Goal: Find specific page/section: Find specific page/section

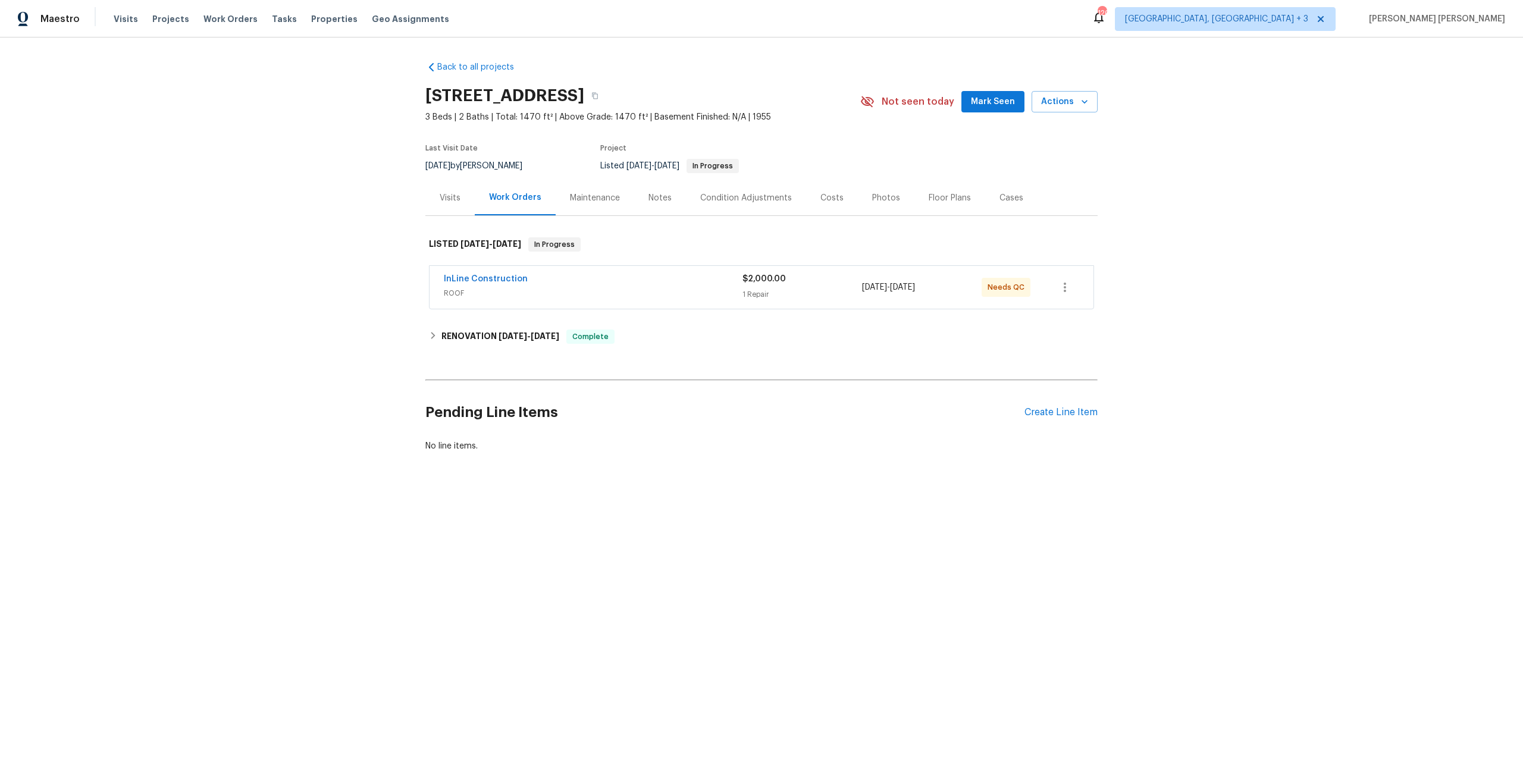
click at [529, 286] on div "InLine Construction" at bounding box center [592, 280] width 299 height 14
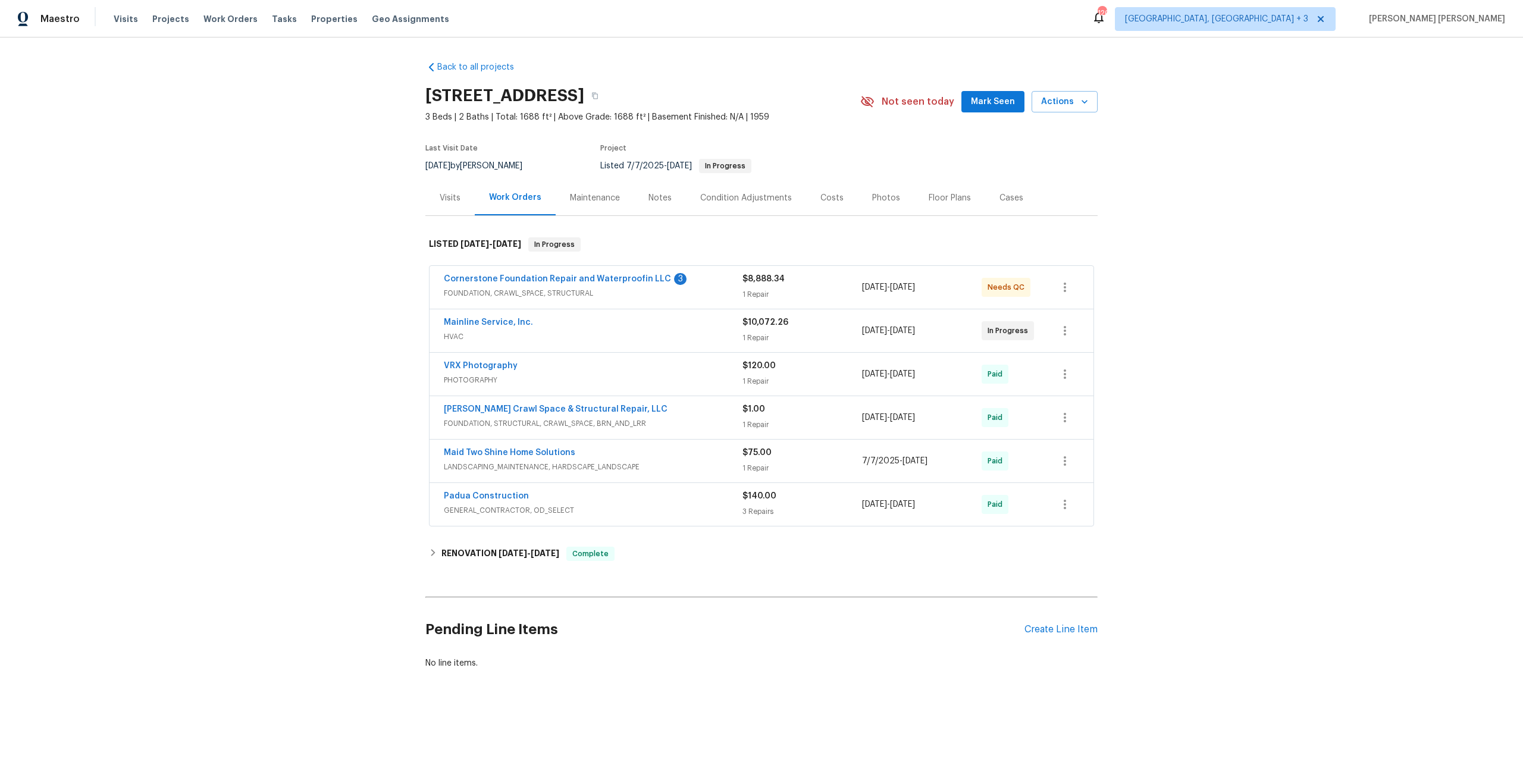
click at [694, 292] on span "FOUNDATION, CRAWL_SPACE, STRUCTURAL" at bounding box center [592, 293] width 299 height 12
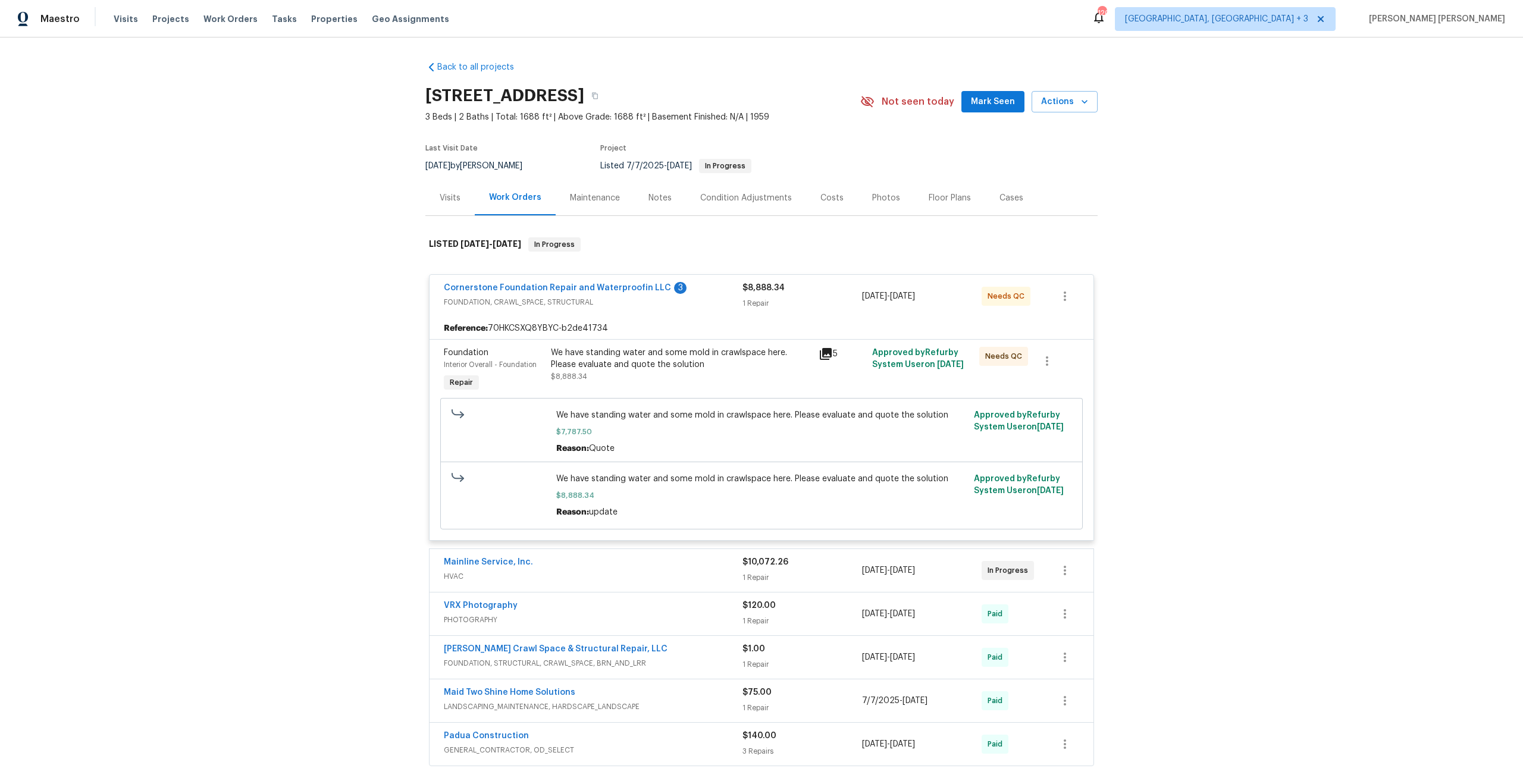
click at [825, 353] on icon at bounding box center [825, 354] width 12 height 12
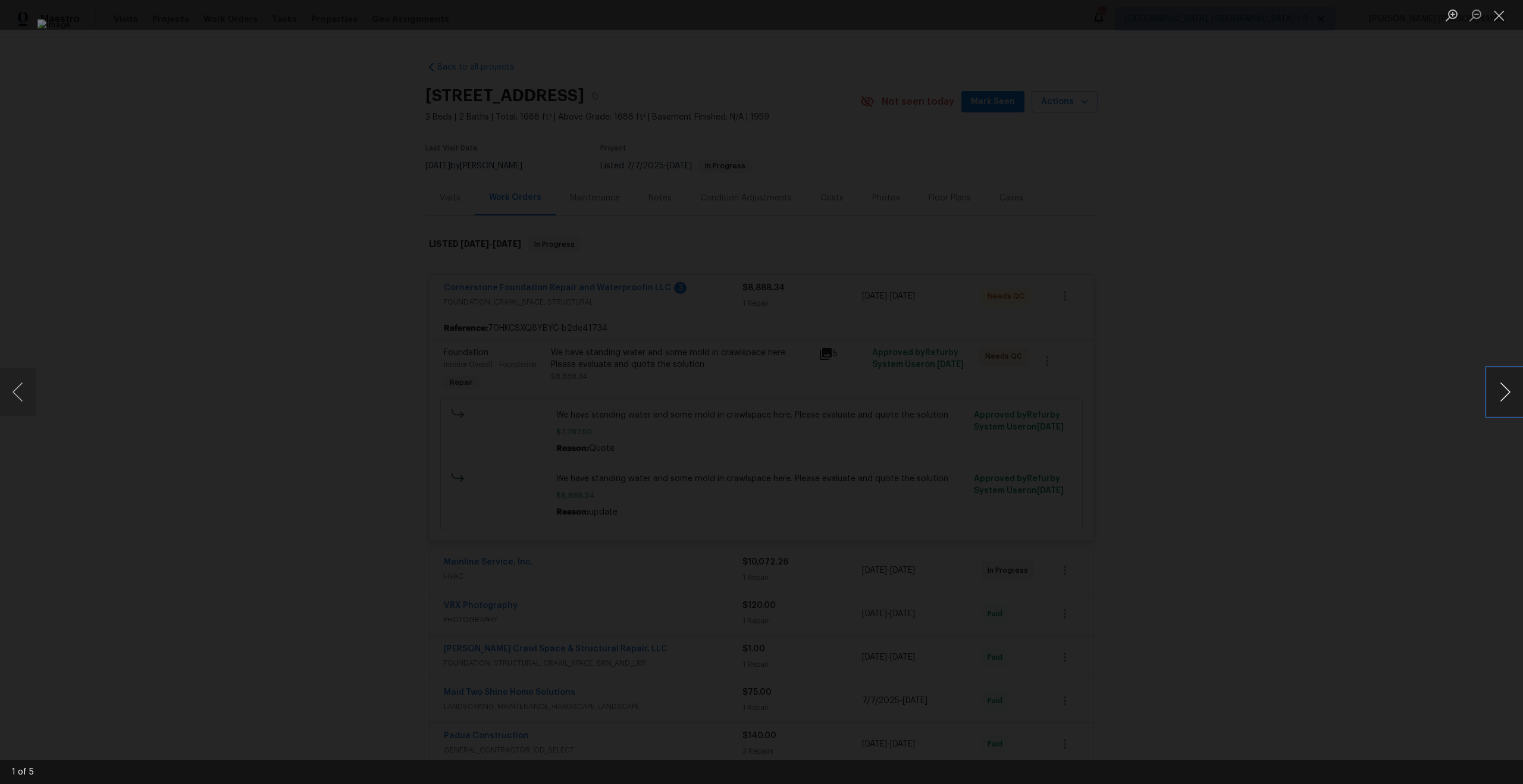
click at [1505, 397] on button "Next image" at bounding box center [1505, 392] width 36 height 47
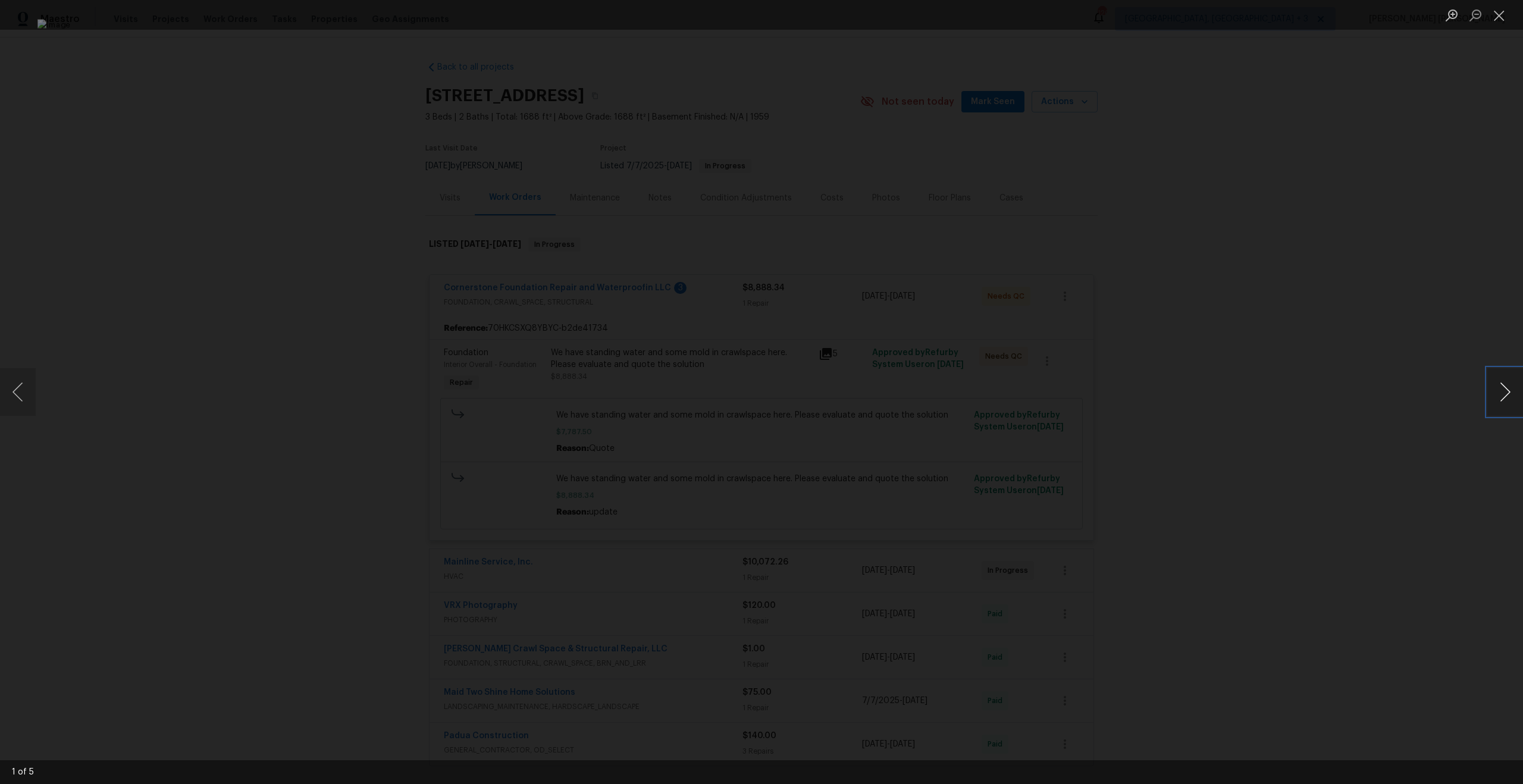
click at [1505, 397] on button "Next image" at bounding box center [1505, 392] width 36 height 47
click at [117, 416] on div "Lightbox" at bounding box center [762, 392] width 1523 height 784
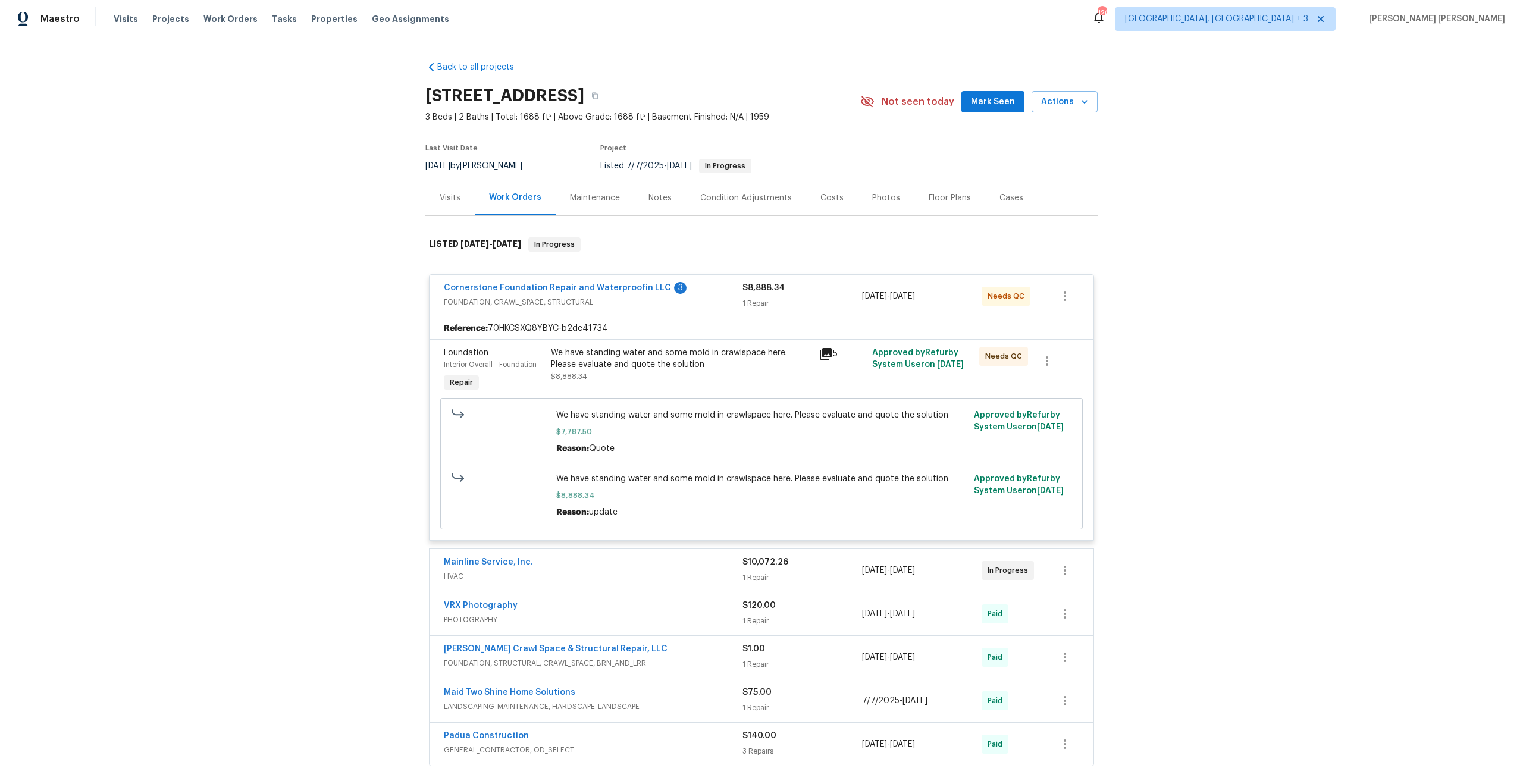
click at [706, 292] on div "Cornerstone Foundation Repair and Waterproofin LLC 3" at bounding box center [592, 289] width 299 height 14
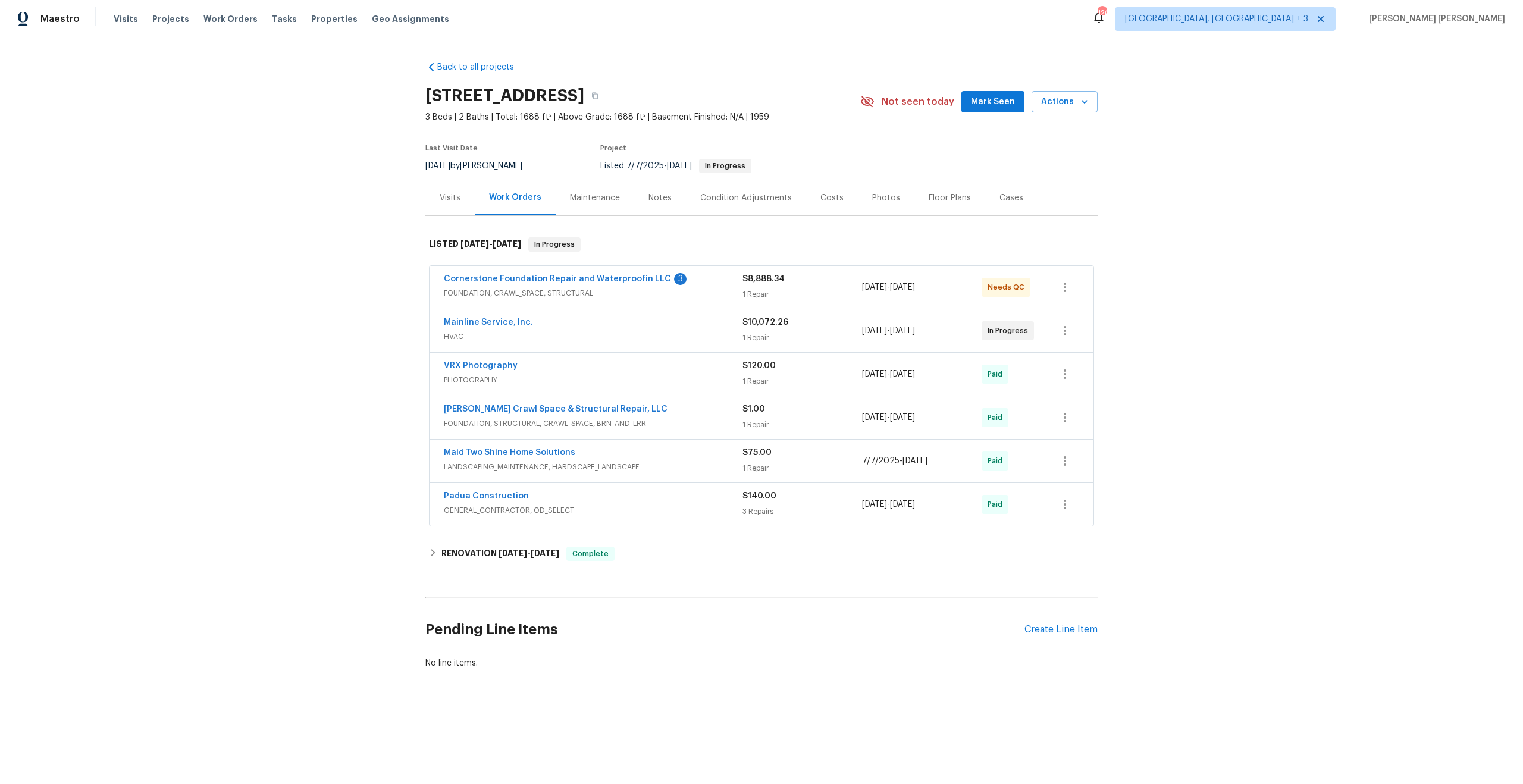
click at [607, 332] on span "HVAC" at bounding box center [592, 336] width 299 height 12
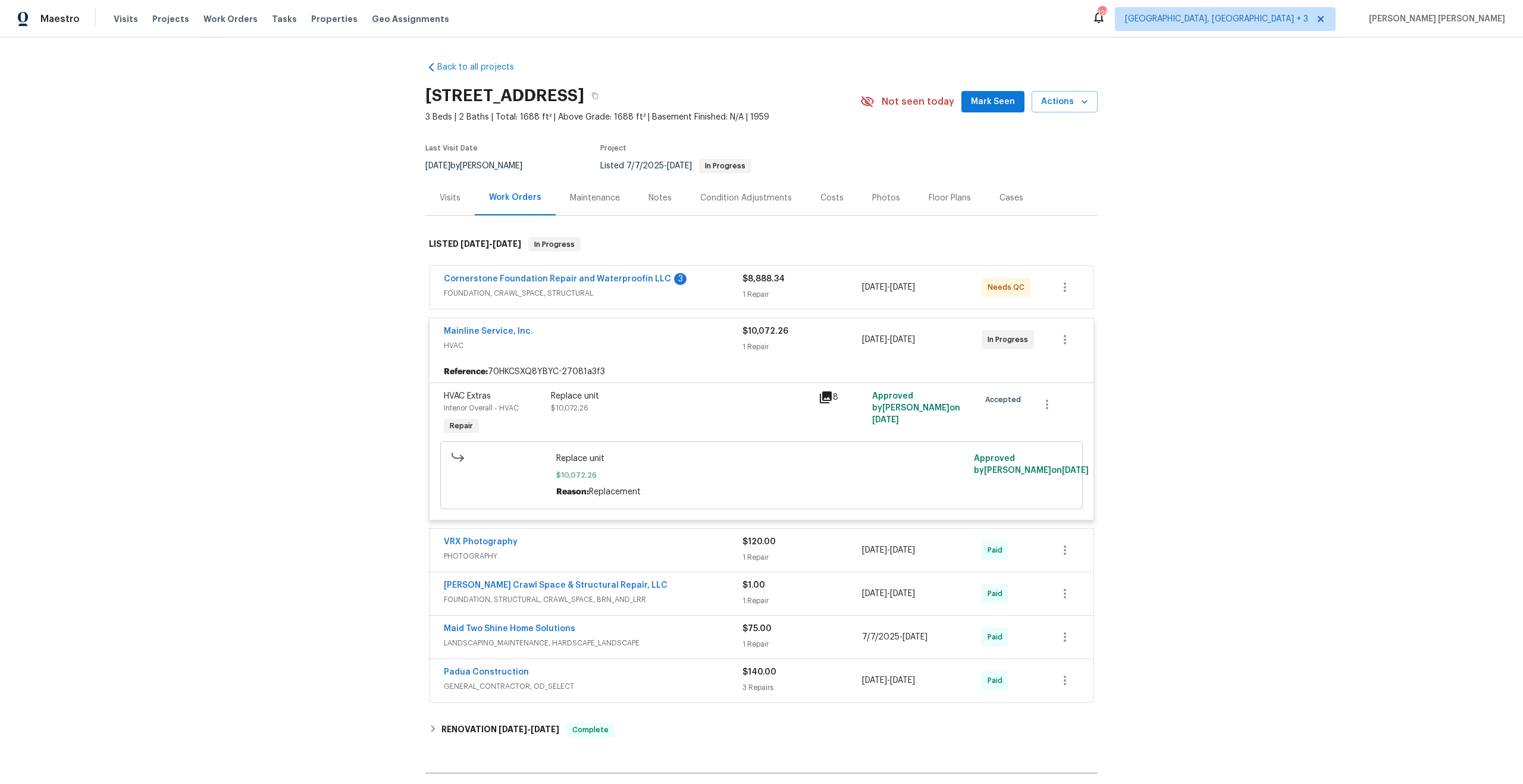
click at [607, 332] on div "Mainline Service, Inc." at bounding box center [592, 332] width 299 height 14
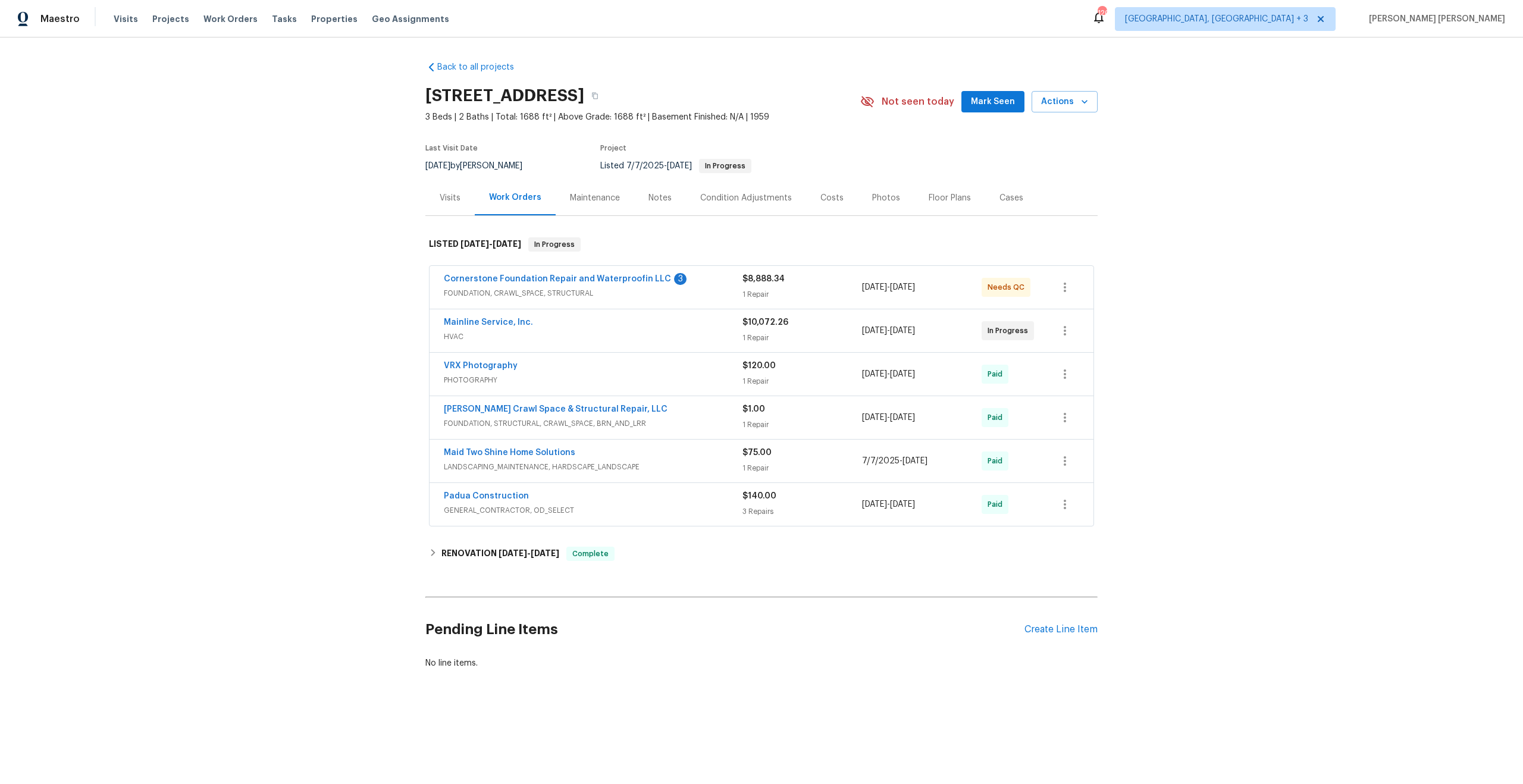
click at [623, 374] on span "PHOTOGRAPHY" at bounding box center [592, 380] width 299 height 12
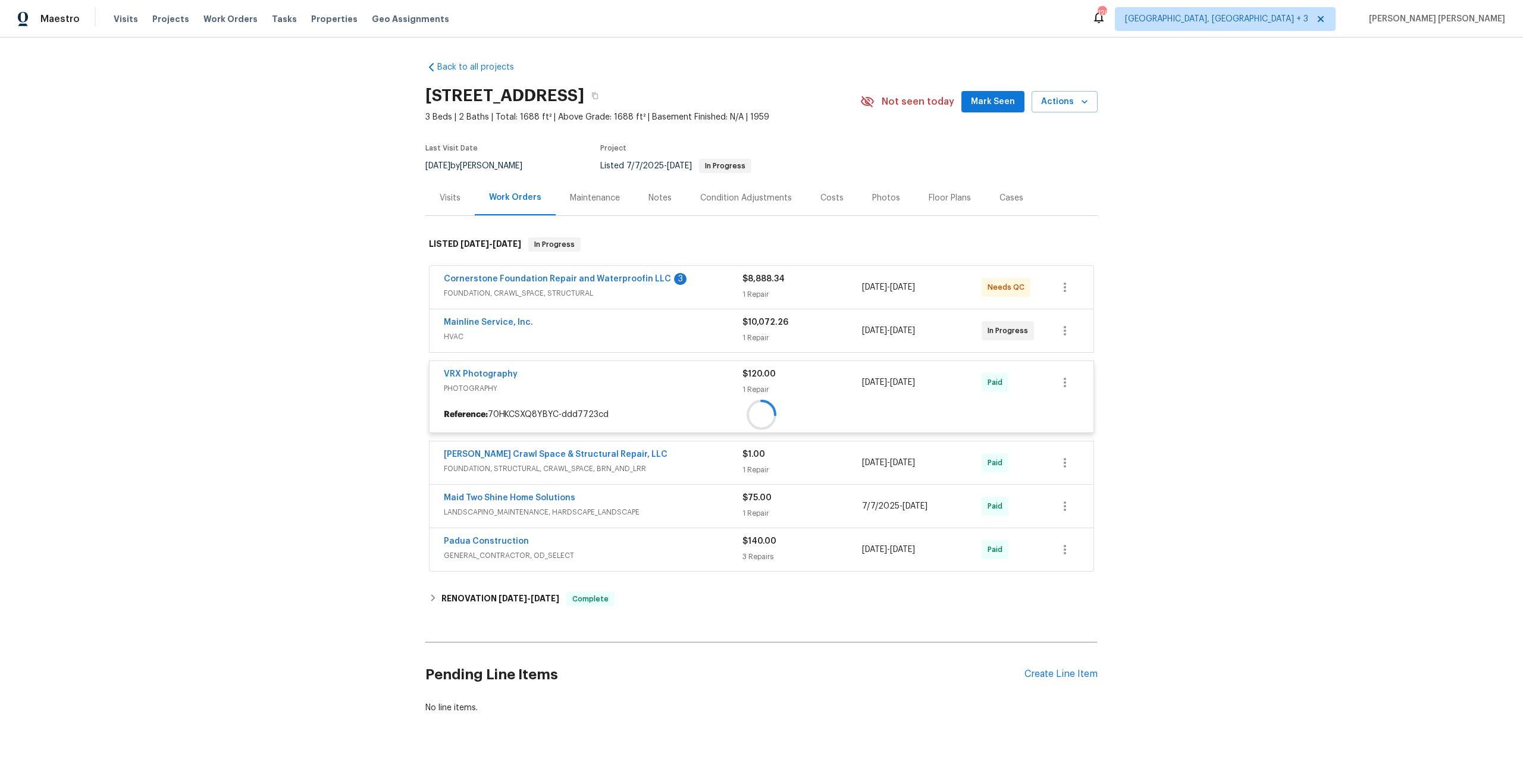
click at [623, 374] on div "VRX Photography PHOTOGRAPHY $120.00 1 Repair [DATE] - [DATE] Paid Reference: 70…" at bounding box center [761, 396] width 665 height 73
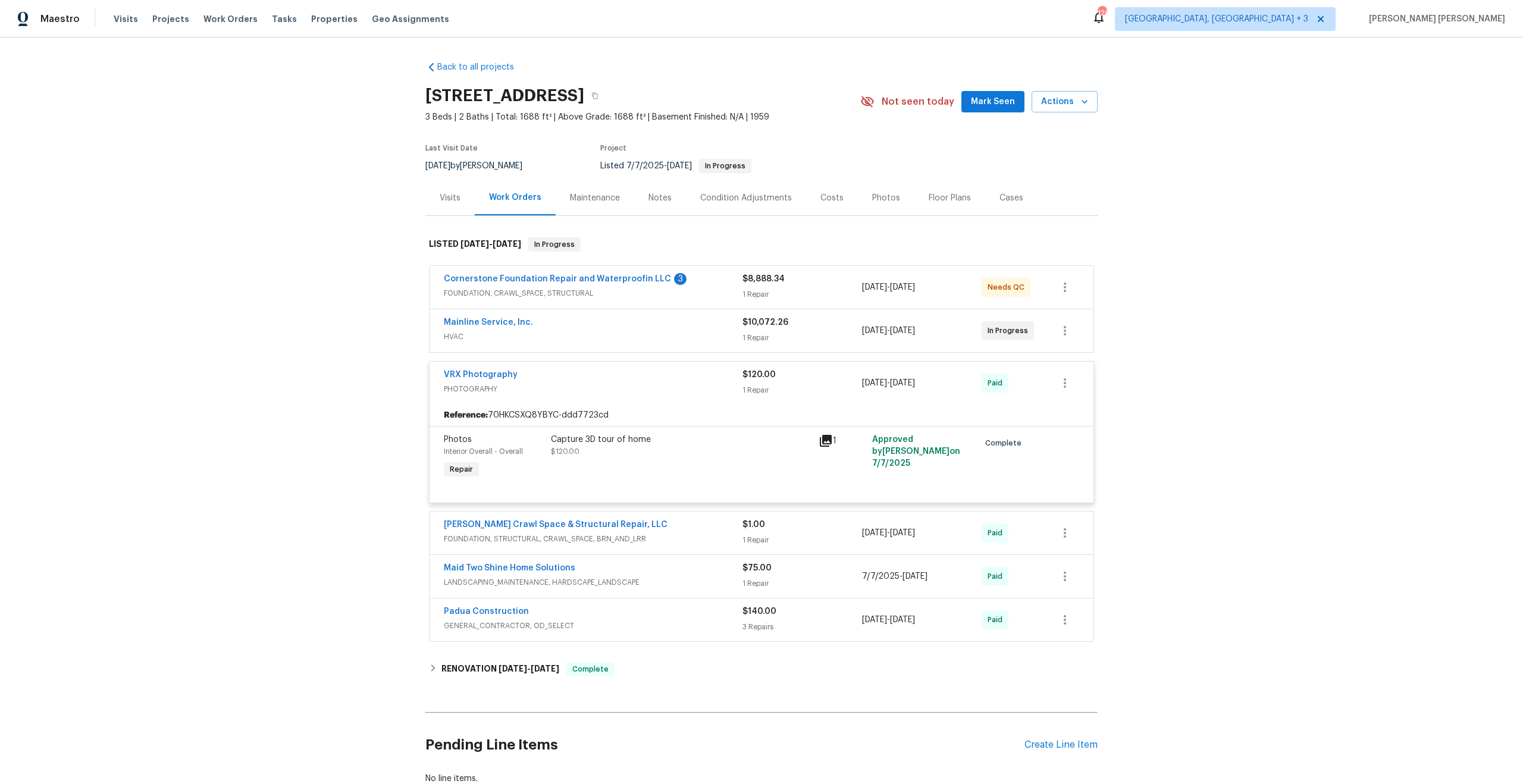
click at [649, 381] on div "VRX Photography" at bounding box center [592, 376] width 299 height 14
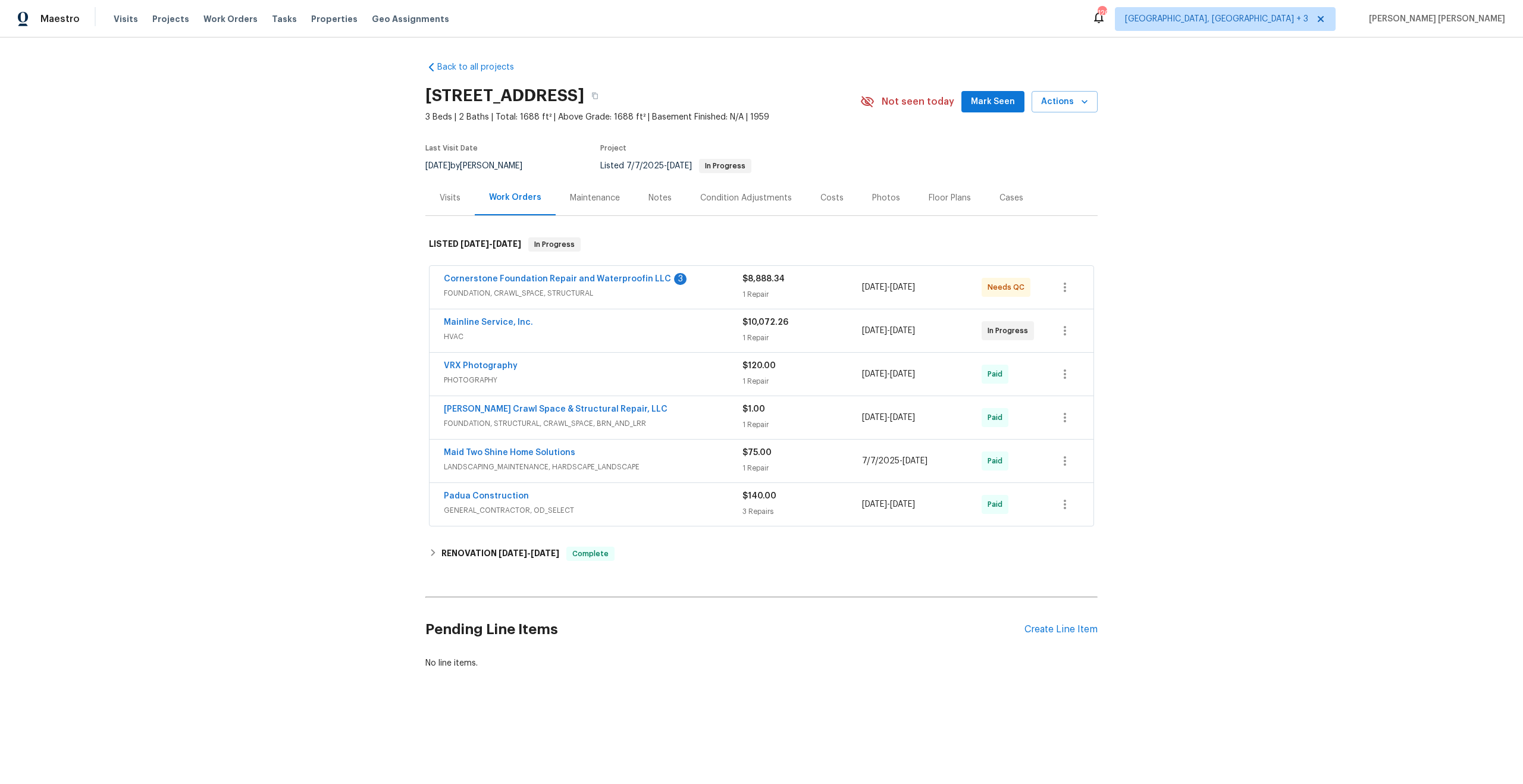
click at [663, 415] on div "[PERSON_NAME] Crawl Space & Structural Repair, LLC" at bounding box center [592, 410] width 299 height 14
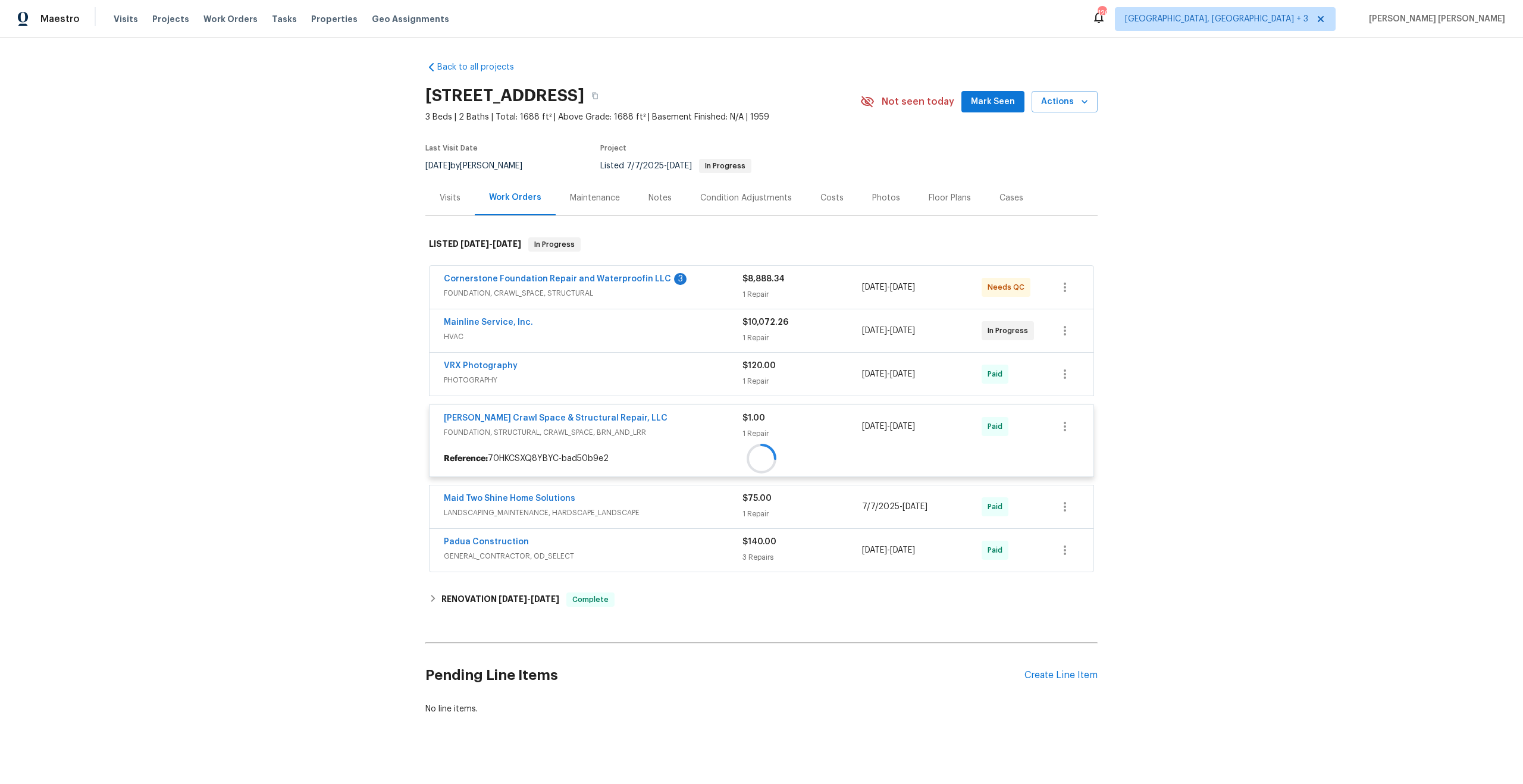
click at [663, 415] on div "[PERSON_NAME] Crawl Space & Structural Repair, LLC" at bounding box center [592, 419] width 299 height 14
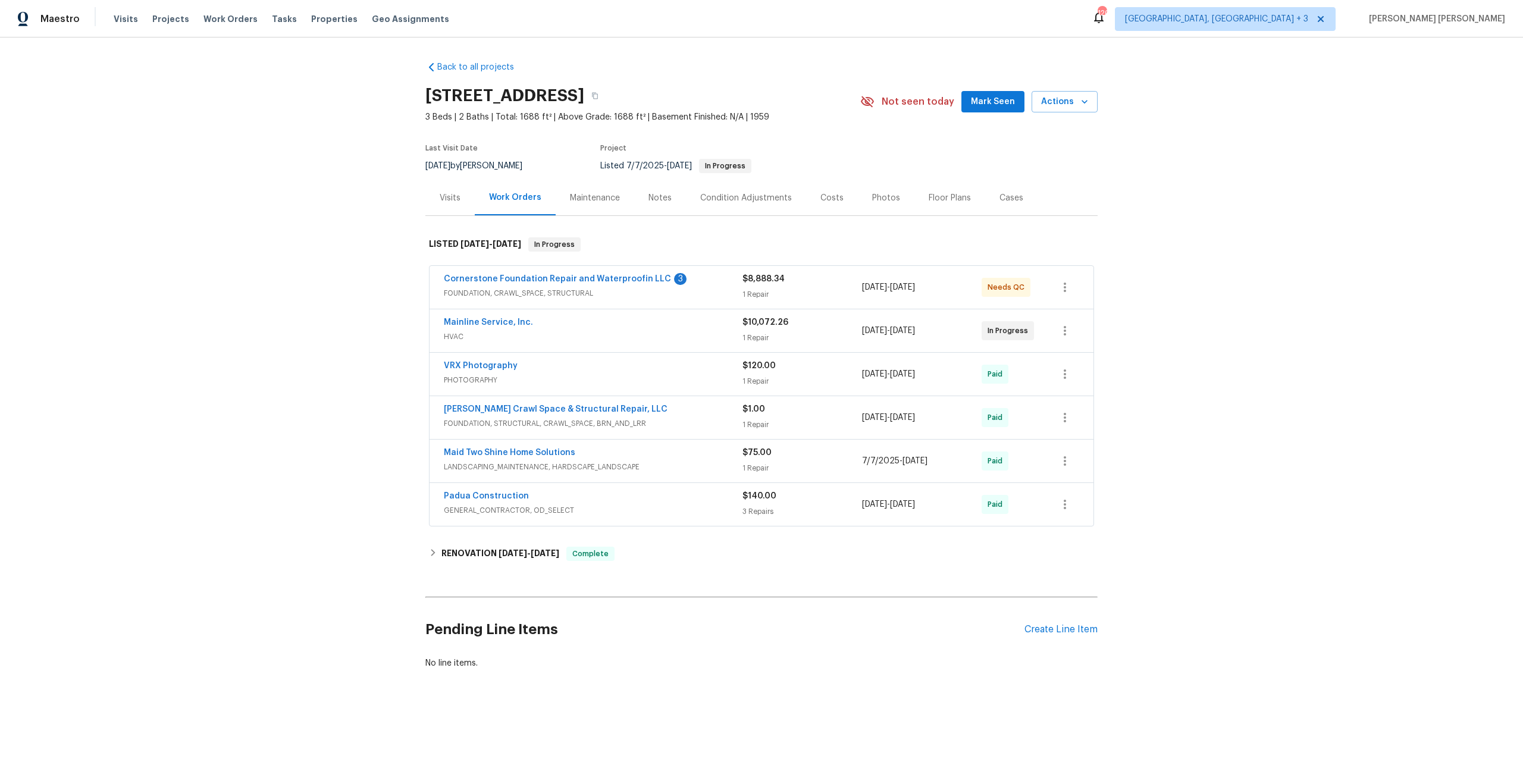
click at [682, 449] on div "Maid Two Shine Home Solutions" at bounding box center [592, 454] width 299 height 14
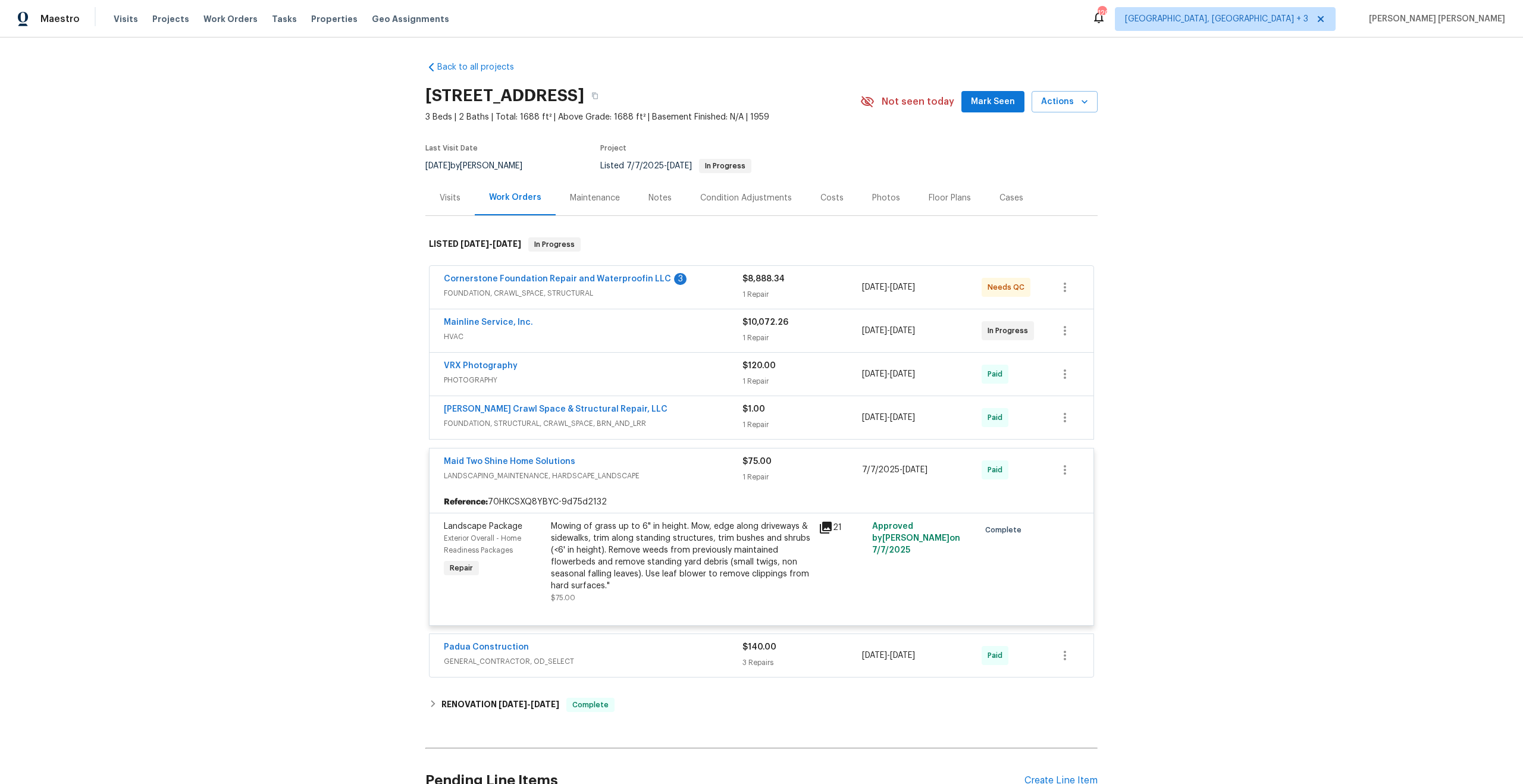
click at [681, 461] on div "Maid Two Shine Home Solutions" at bounding box center [592, 463] width 299 height 14
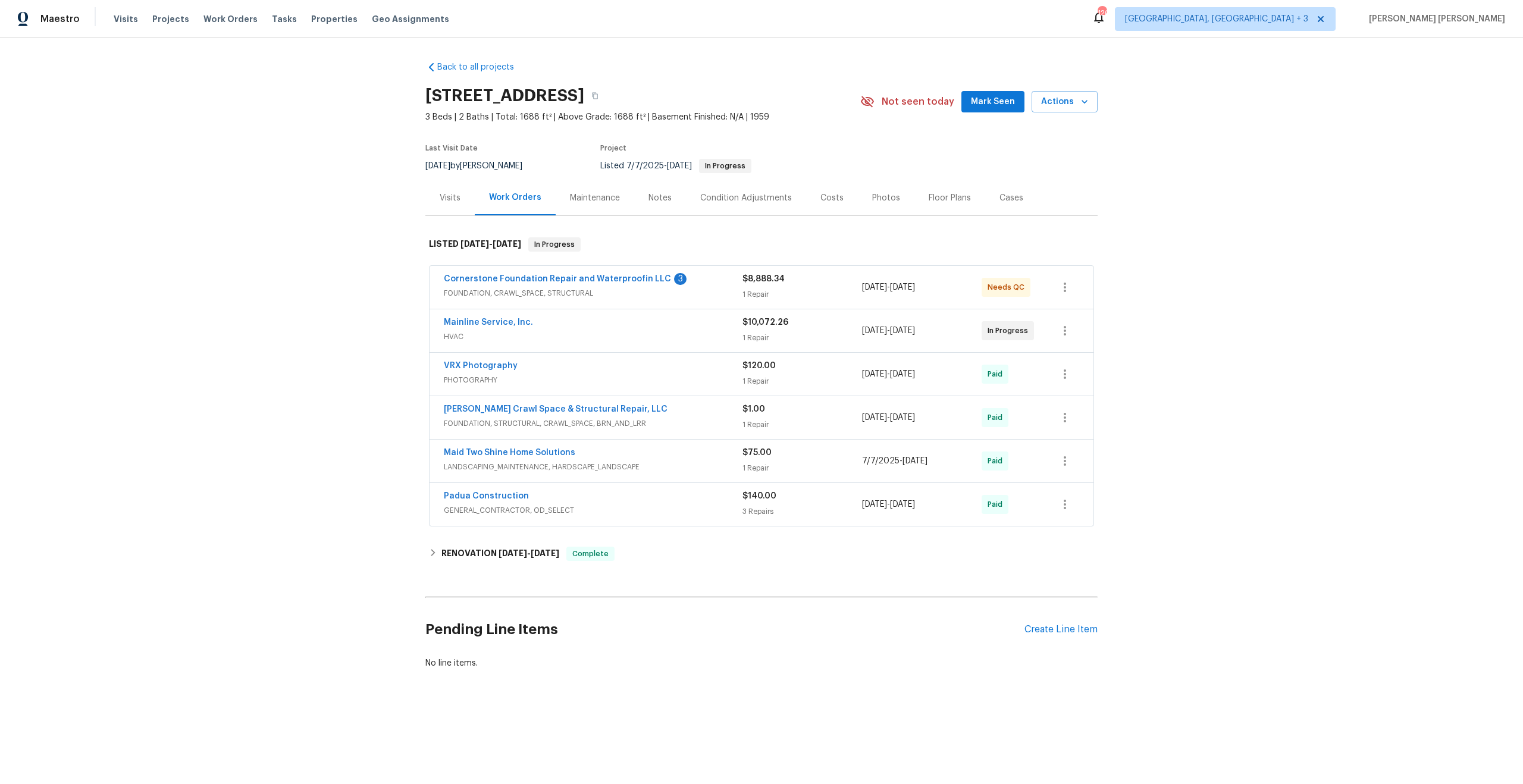
click at [677, 500] on div "Padua Construction" at bounding box center [592, 497] width 299 height 14
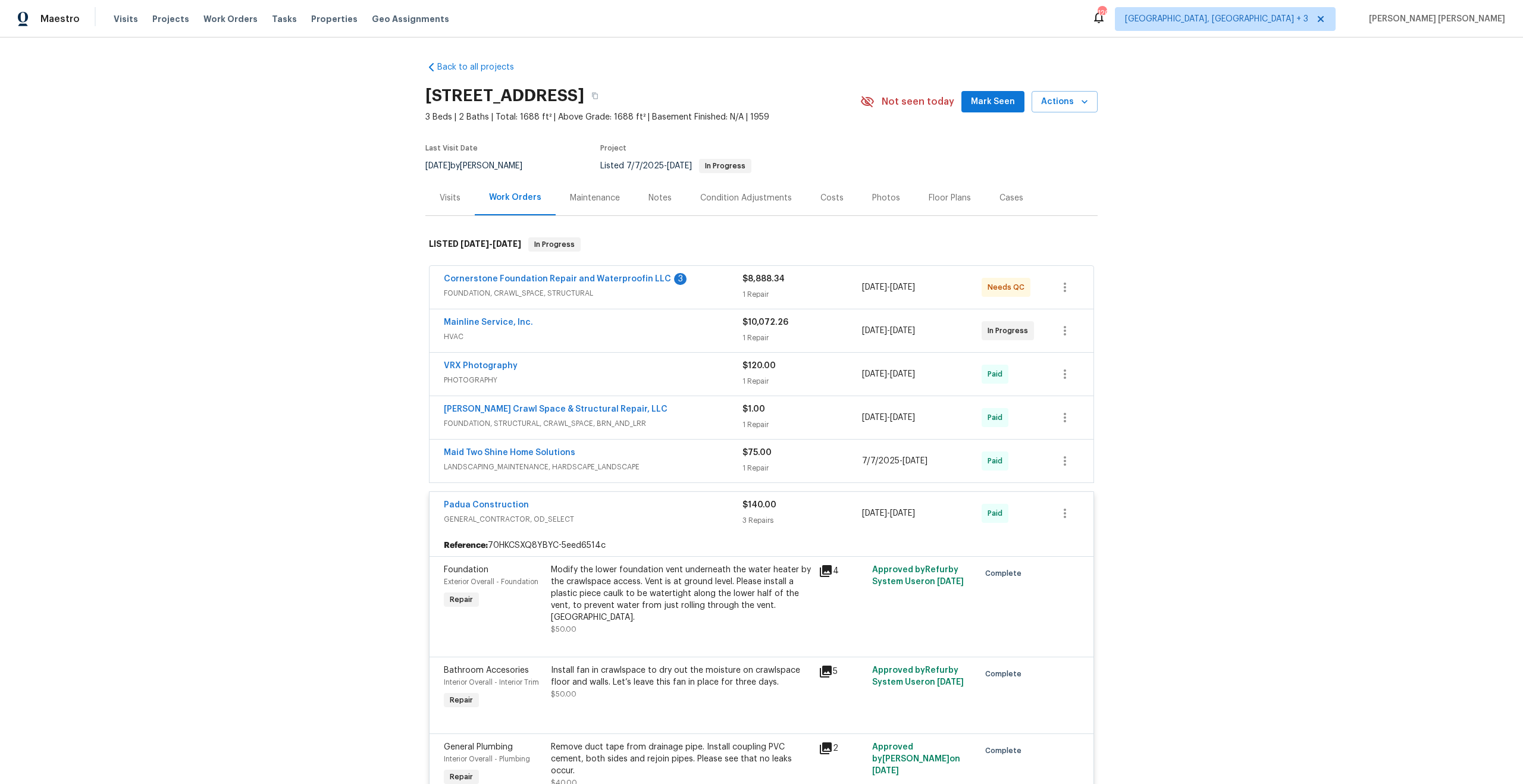
click at [678, 506] on div "Padua Construction" at bounding box center [592, 505] width 299 height 14
